Goal: Information Seeking & Learning: Learn about a topic

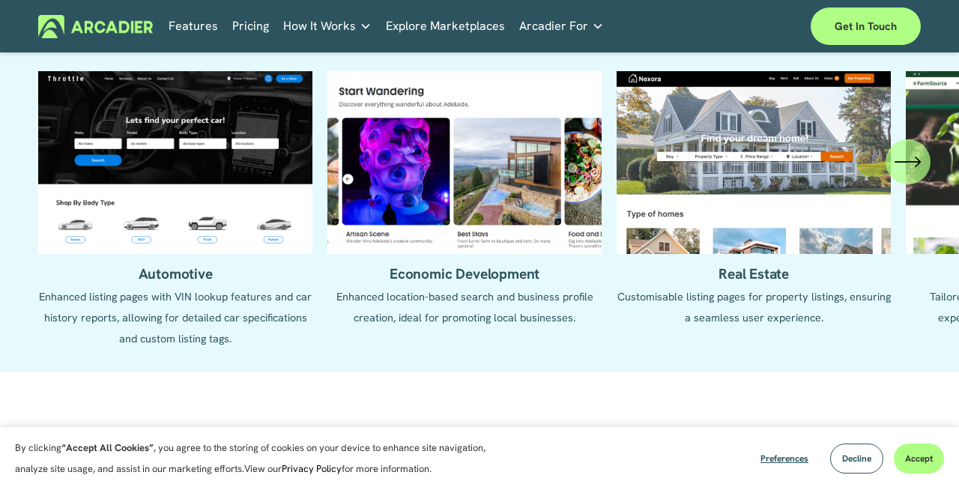
scroll to position [1357, 0]
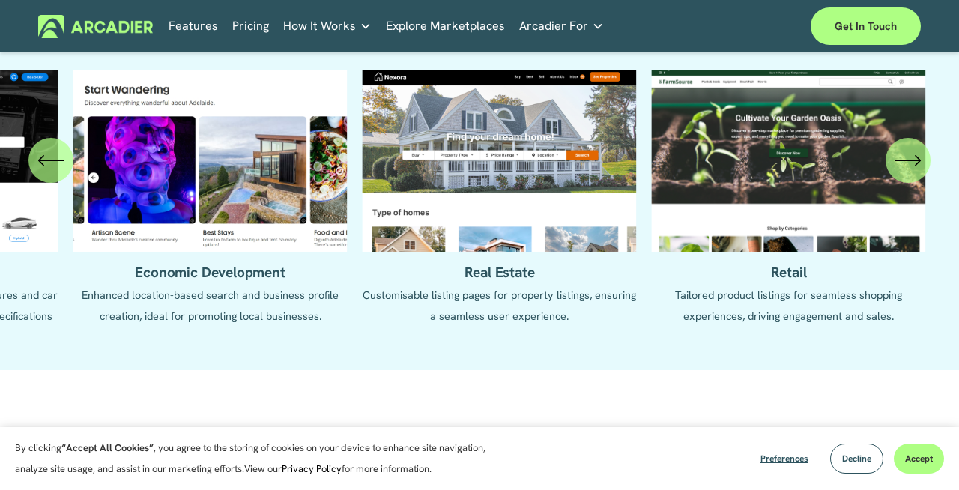
drag, startPoint x: 799, startPoint y: 203, endPoint x: 361, endPoint y: 212, distance: 438.3
click at [361, 212] on ul "Automotive Enhanced listing pages with VIN lookup features and car history repo…" at bounding box center [479, 209] width 882 height 278
drag, startPoint x: 715, startPoint y: 259, endPoint x: 594, endPoint y: 260, distance: 121.4
click at [594, 260] on ul "Automotive Enhanced listing pages with VIN lookup features and car history repo…" at bounding box center [479, 209] width 882 height 278
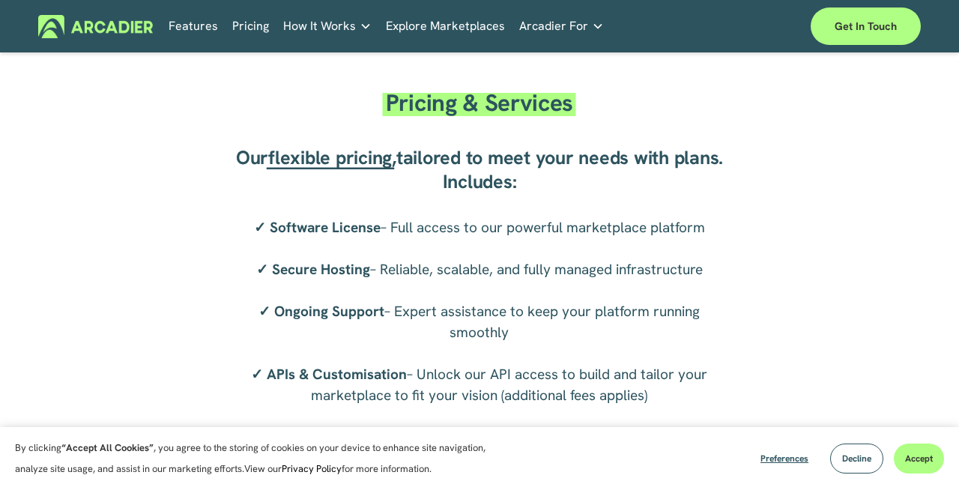
scroll to position [2151, 0]
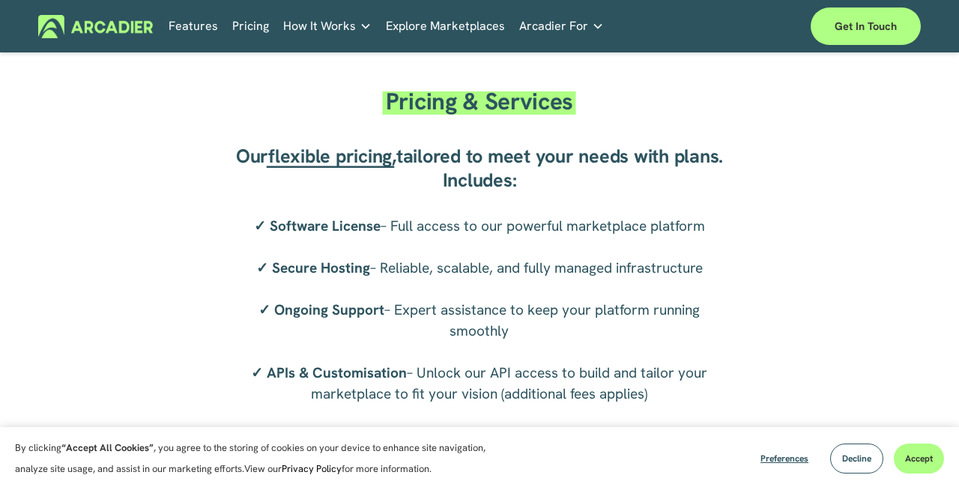
drag, startPoint x: 387, startPoint y: 106, endPoint x: 524, endPoint y: 196, distance: 164.3
click at [523, 196] on div "Pricing & Services Our flexible pricing , tailored to meet your needs with plan…" at bounding box center [479, 243] width 959 height 321
click at [524, 196] on div "Our flexible pricing , tailored to meet your needs with plans. Includes:" at bounding box center [479, 168] width 503 height 57
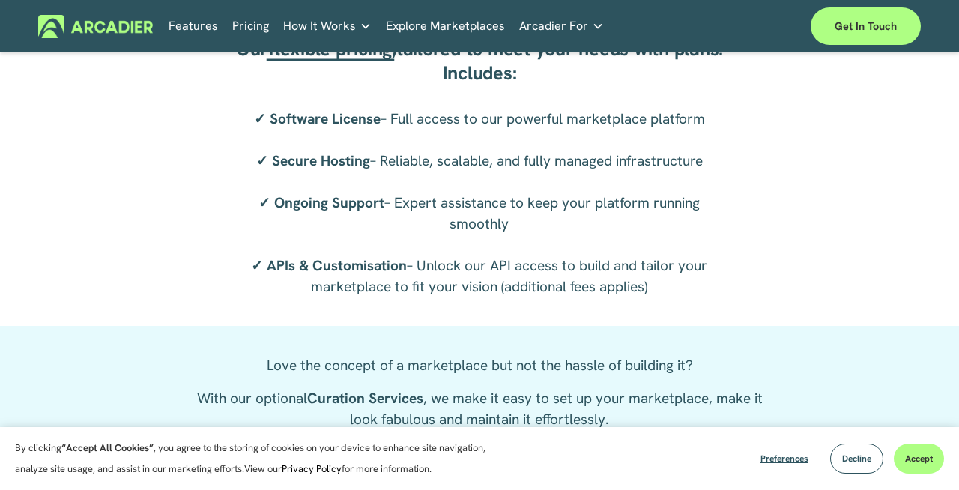
scroll to position [2259, 0]
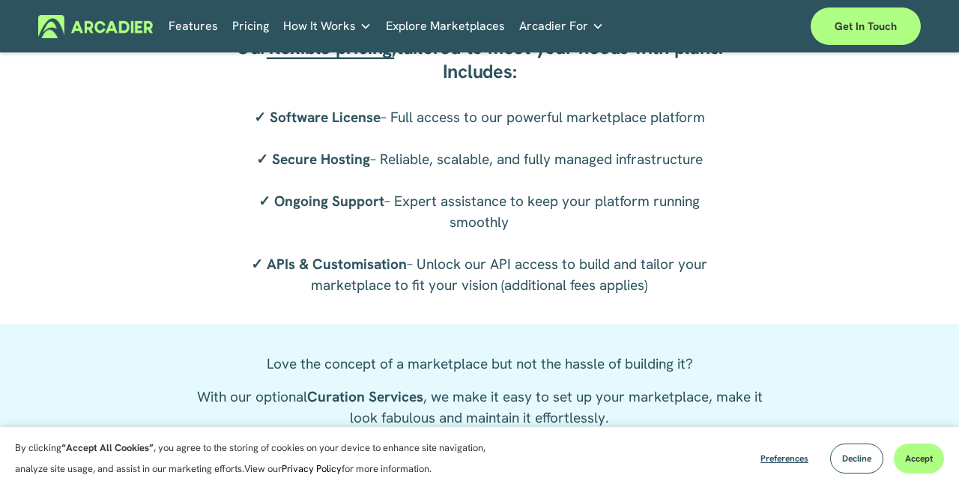
drag, startPoint x: 400, startPoint y: 188, endPoint x: 458, endPoint y: 306, distance: 131.3
click at [458, 306] on div "Pricing & Services Our flexible pricing , tailored to meet your needs with plan…" at bounding box center [479, 134] width 959 height 379
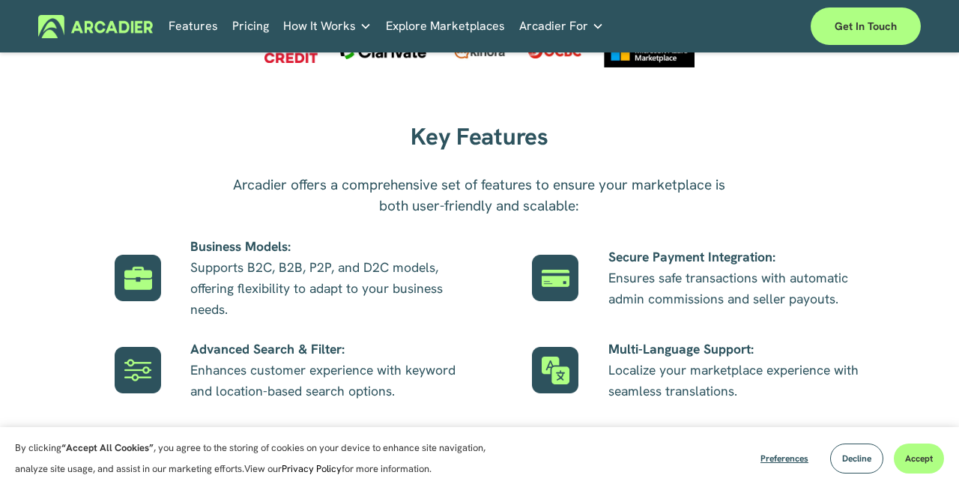
scroll to position [0, 0]
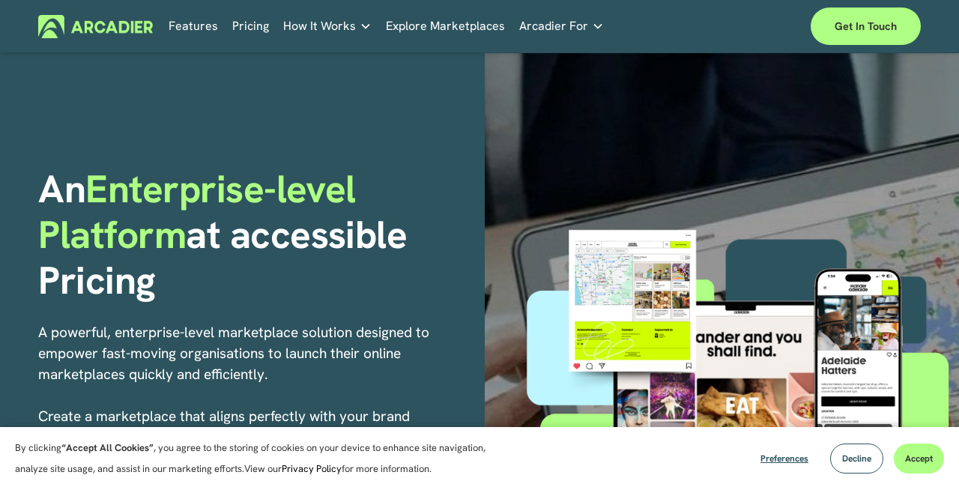
click at [0, 0] on div "How It Works Why Arcadier Intuitive marketplaces tailored to your business need…" at bounding box center [0, 0] width 0 height 0
click at [0, 0] on h5 "Contact Us" at bounding box center [0, 0] width 0 height 0
click at [0, 0] on h5 "Case Studies" at bounding box center [0, 0] width 0 height 0
click at [249, 34] on link "Pricing" at bounding box center [250, 26] width 37 height 23
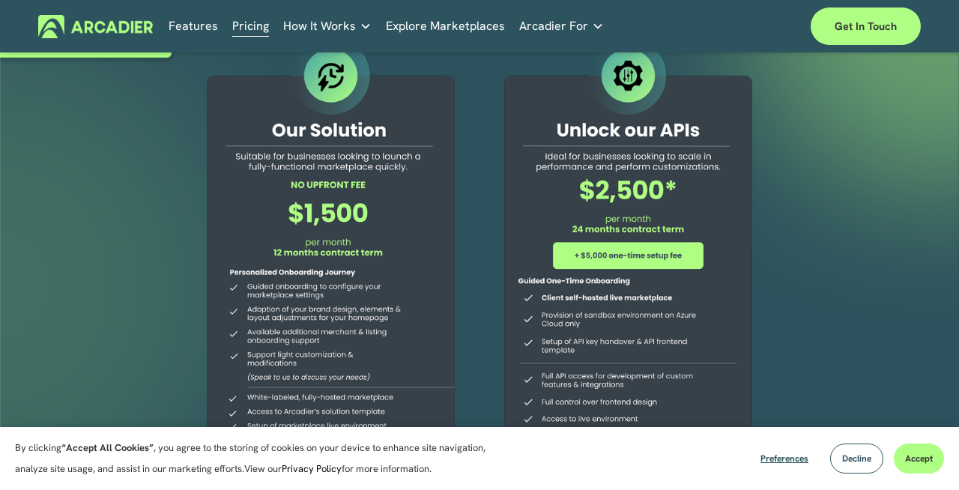
scroll to position [80, 0]
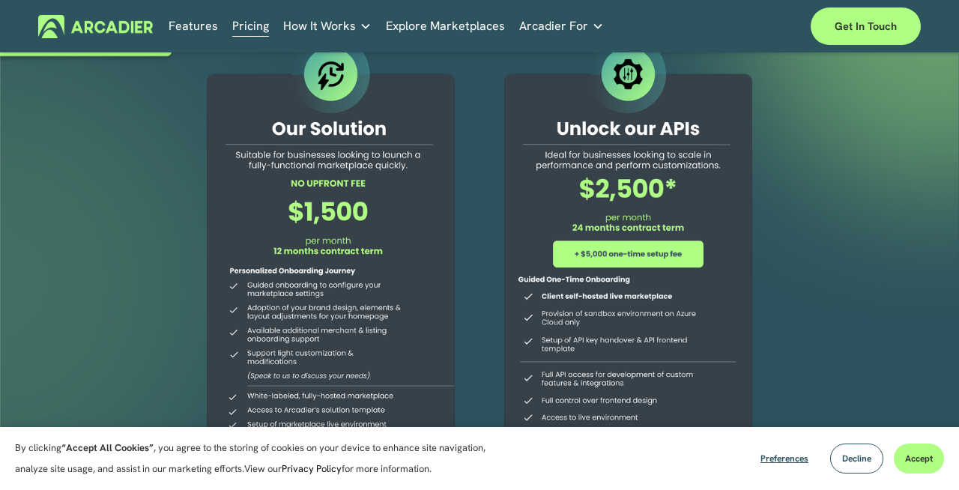
click at [329, 207] on div at bounding box center [330, 286] width 287 height 510
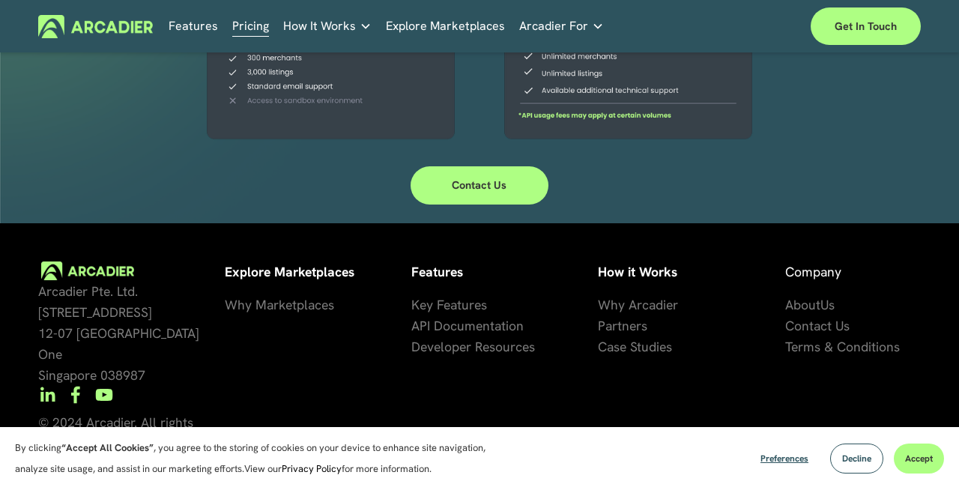
scroll to position [0, 0]
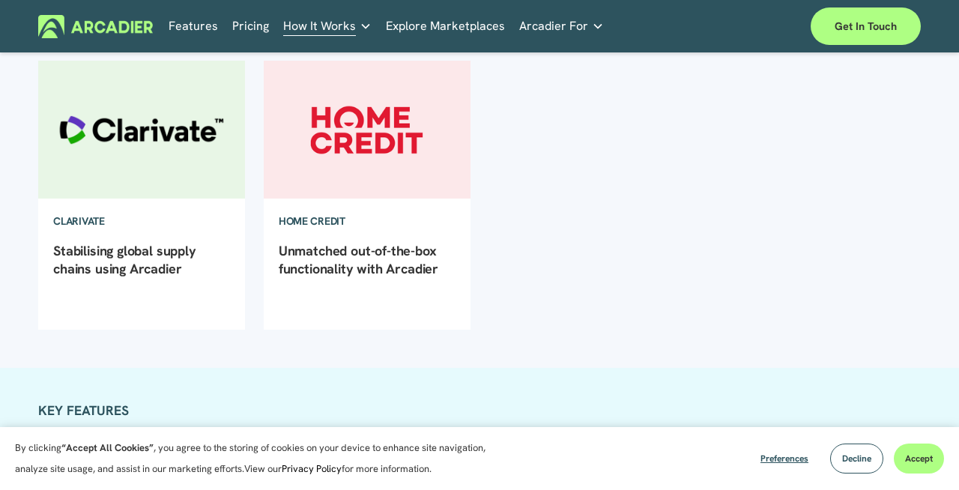
scroll to position [457, 0]
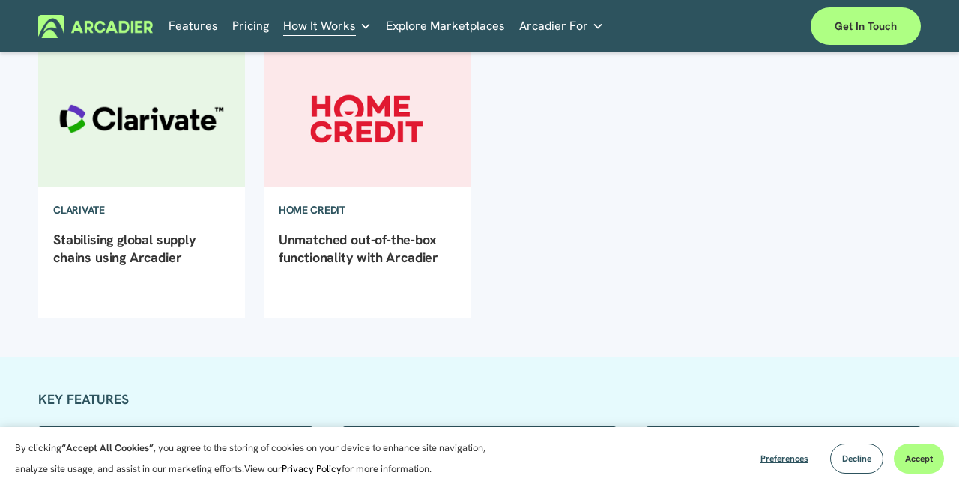
click at [143, 179] on img at bounding box center [141, 119] width 208 height 140
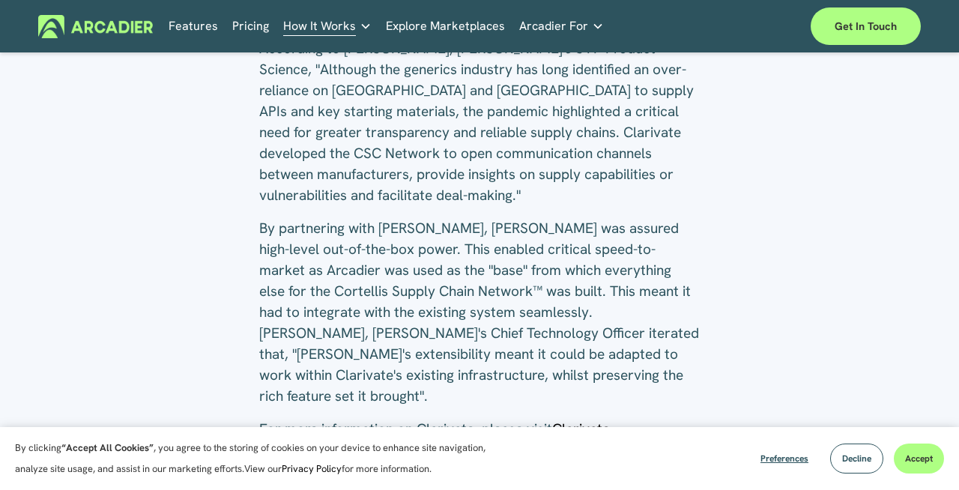
scroll to position [1757, 0]
